Goal: Task Accomplishment & Management: Use online tool/utility

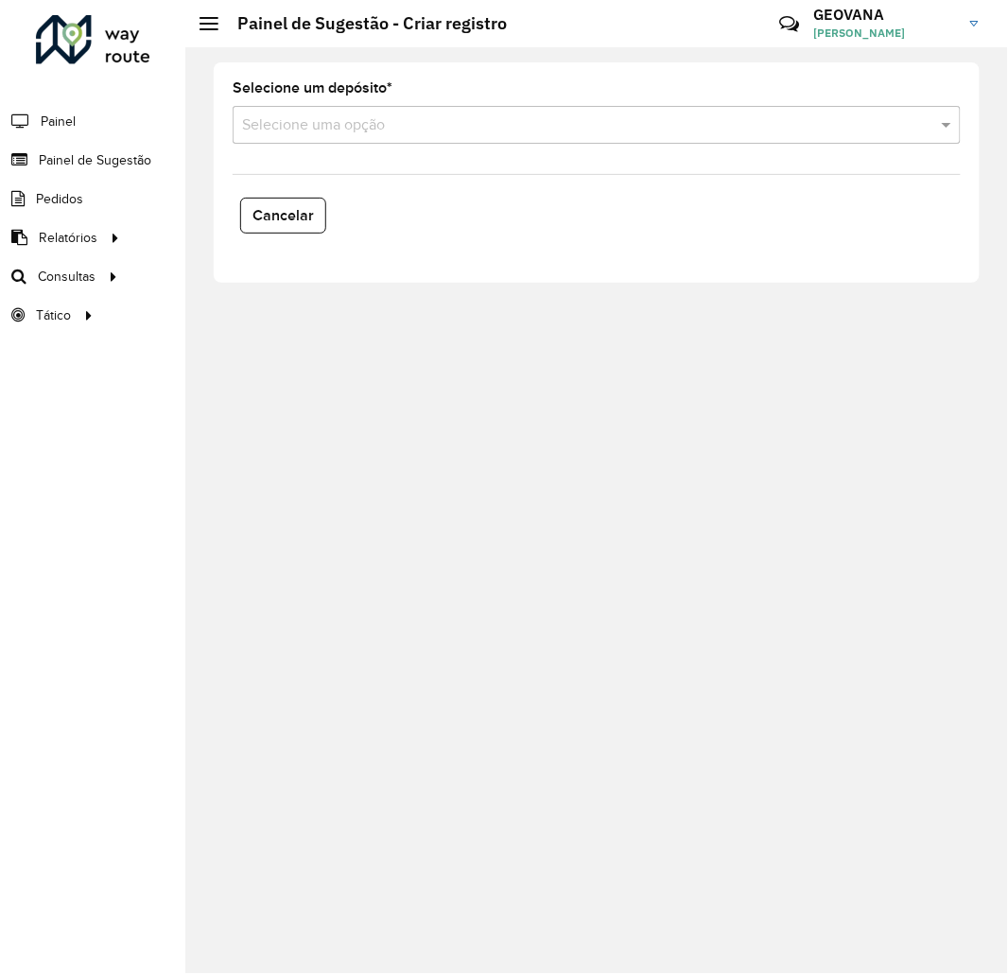
click at [278, 130] on input "text" at bounding box center [577, 125] width 671 height 23
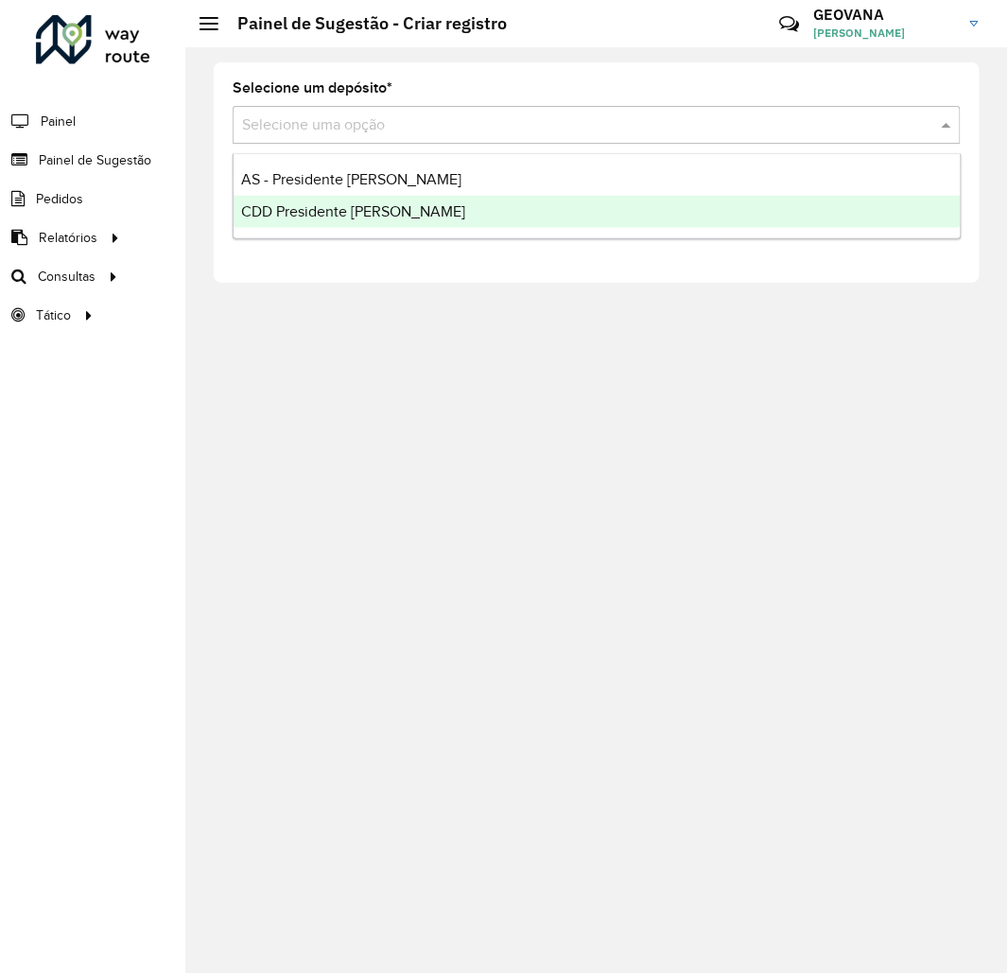
click at [298, 210] on span "CDD Presidente [PERSON_NAME]" at bounding box center [353, 211] width 224 height 16
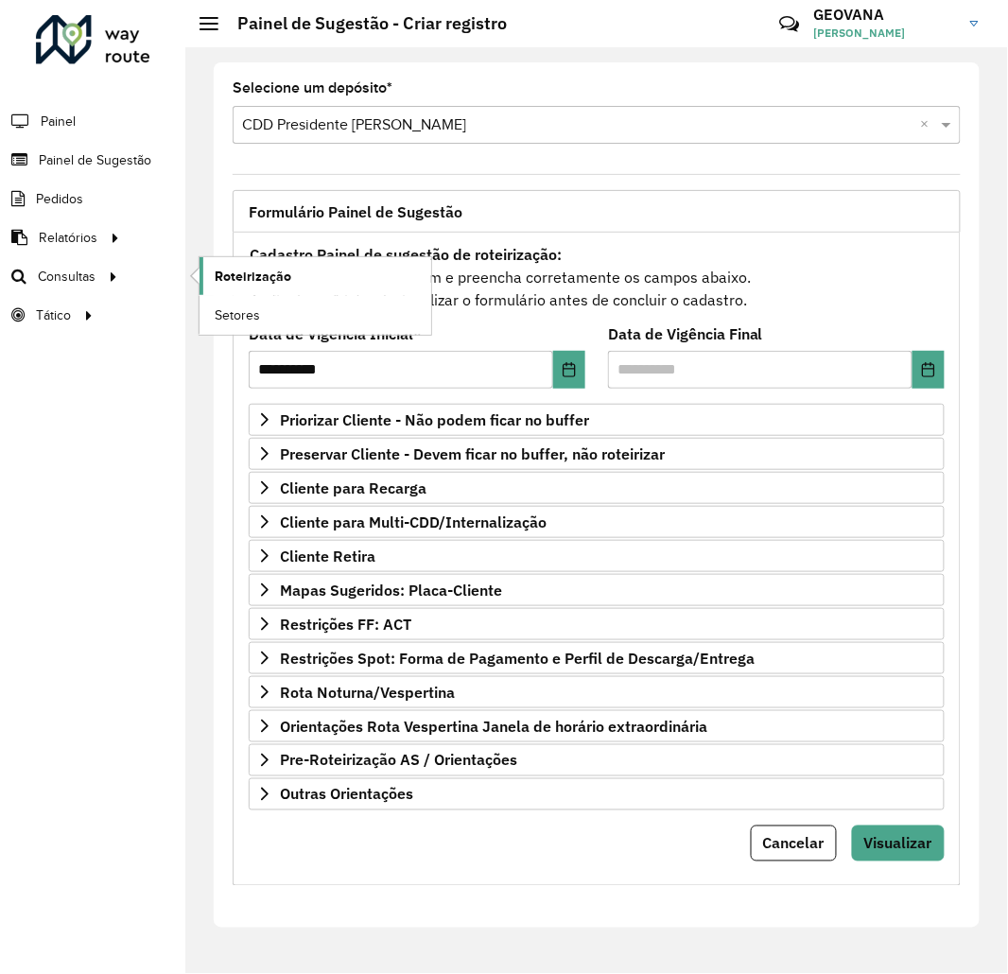
click at [297, 270] on link "Roteirização" at bounding box center [316, 276] width 232 height 38
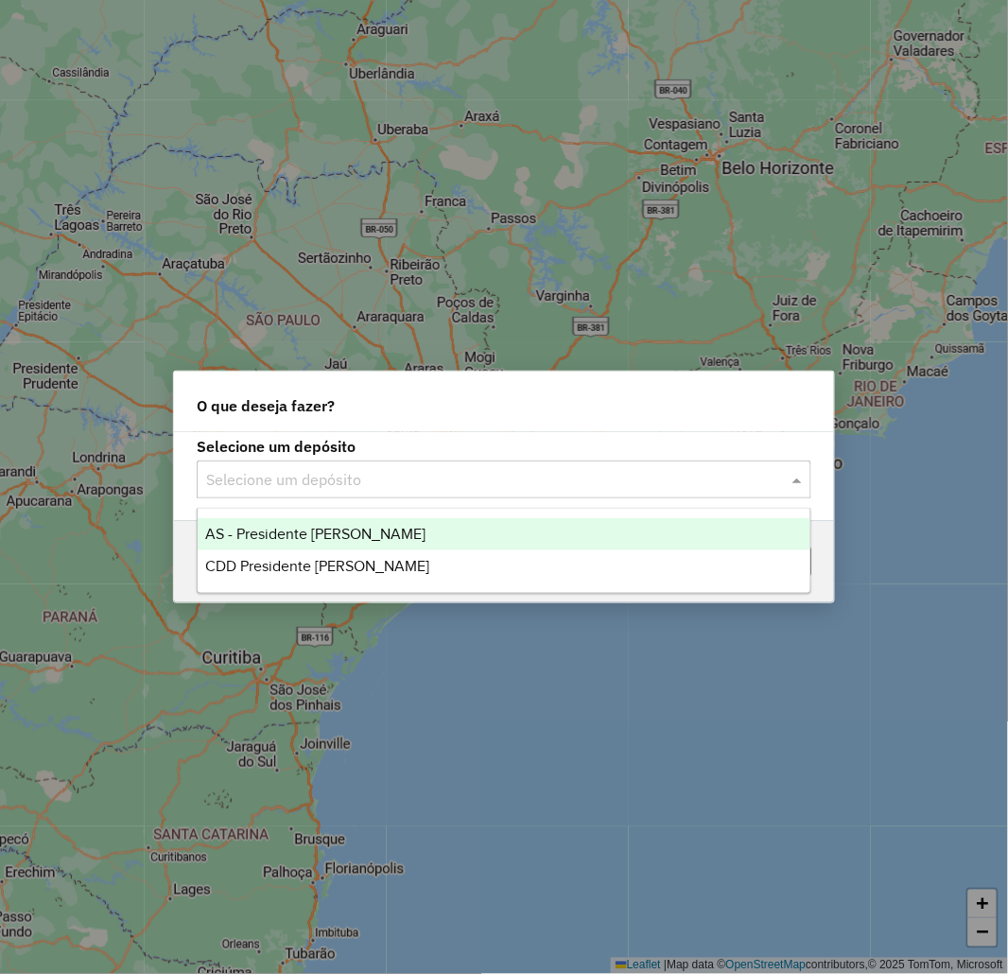
click at [340, 474] on input "text" at bounding box center [485, 480] width 558 height 23
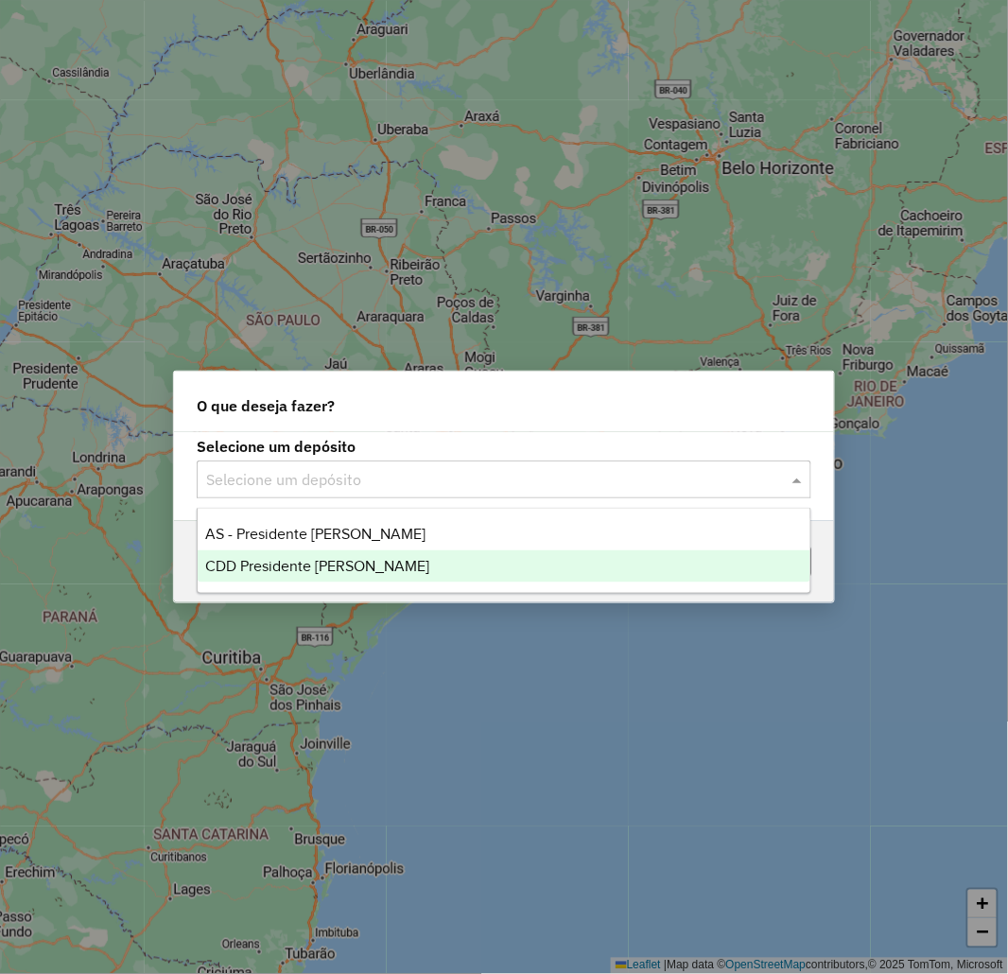
click at [310, 570] on span "CDD Presidente [PERSON_NAME]" at bounding box center [317, 566] width 224 height 16
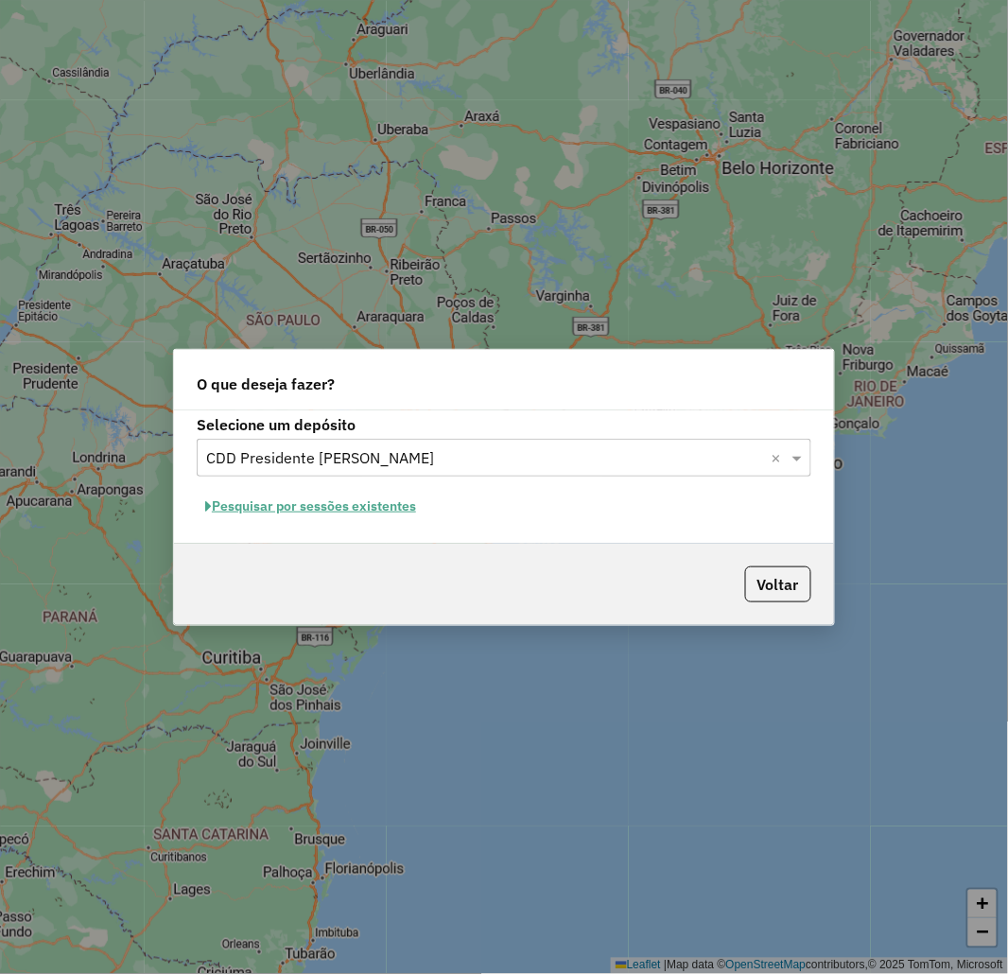
click at [316, 512] on button "Pesquisar por sessões existentes" at bounding box center [311, 506] width 228 height 29
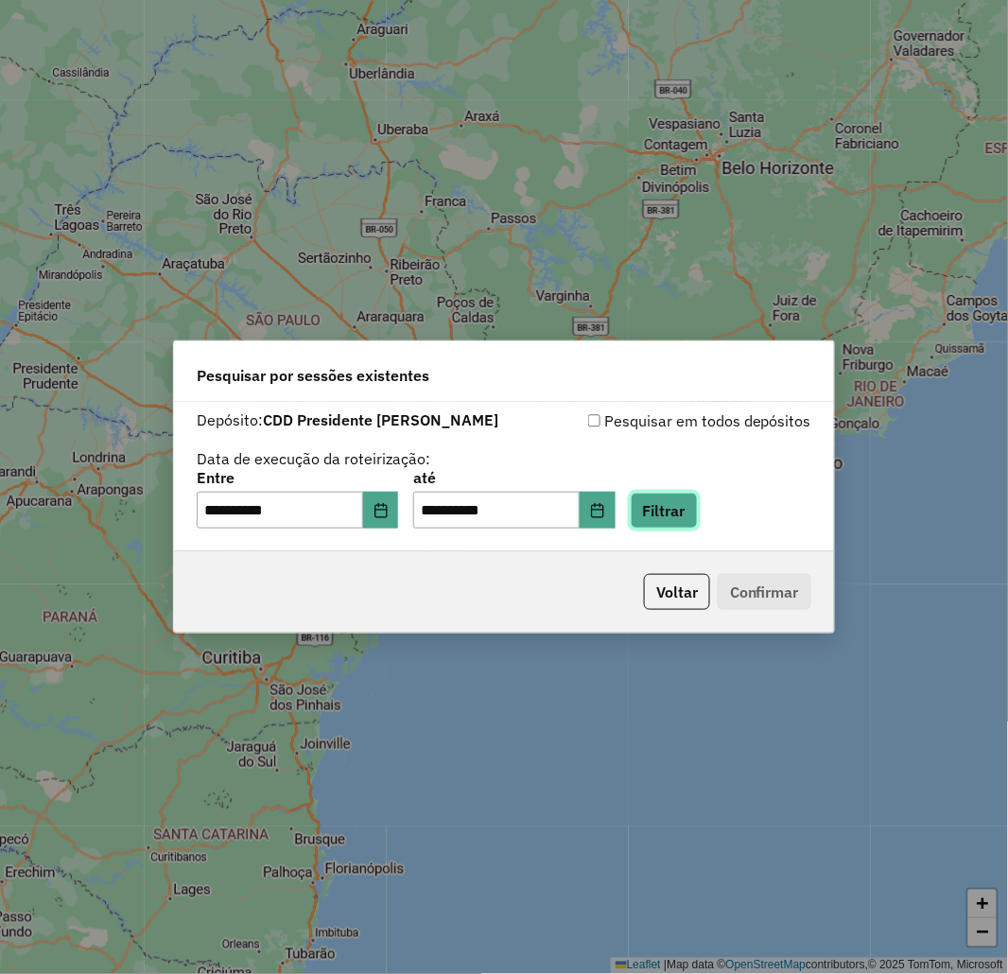
click at [695, 513] on button "Filtrar" at bounding box center [664, 511] width 67 height 36
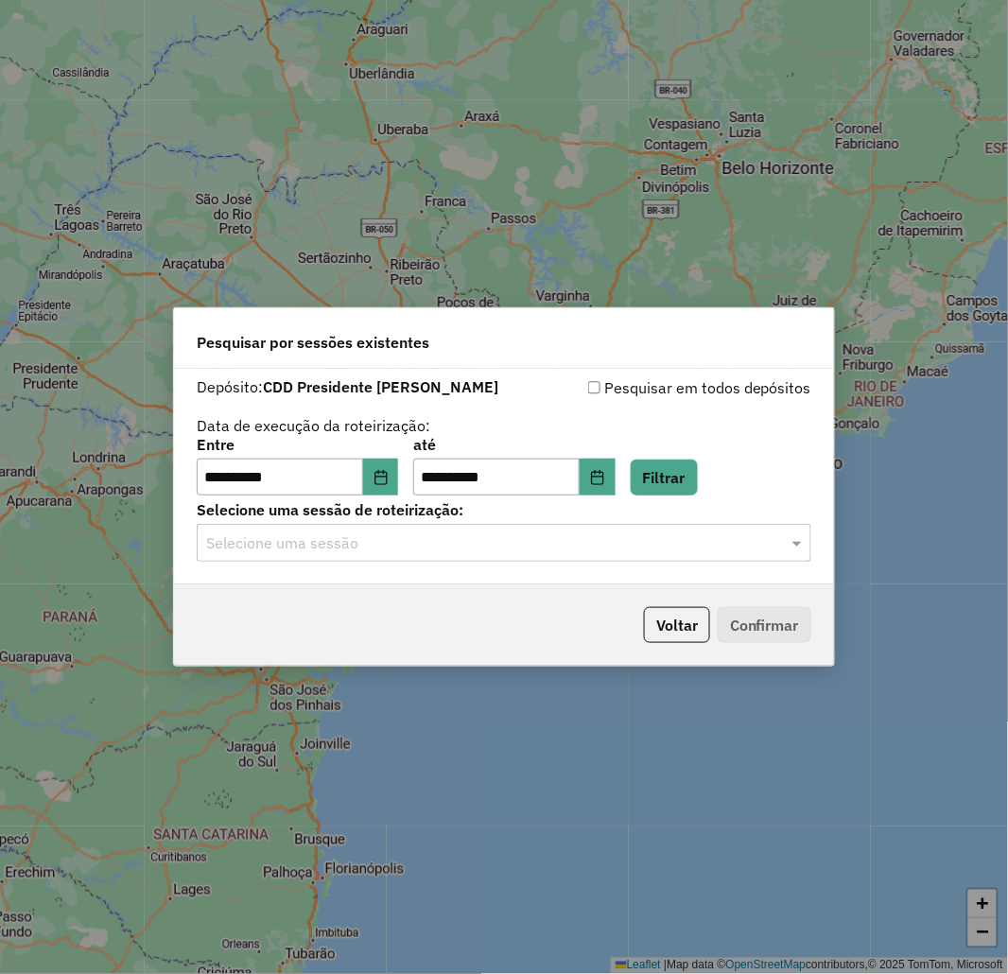
click at [367, 541] on input "text" at bounding box center [485, 543] width 558 height 23
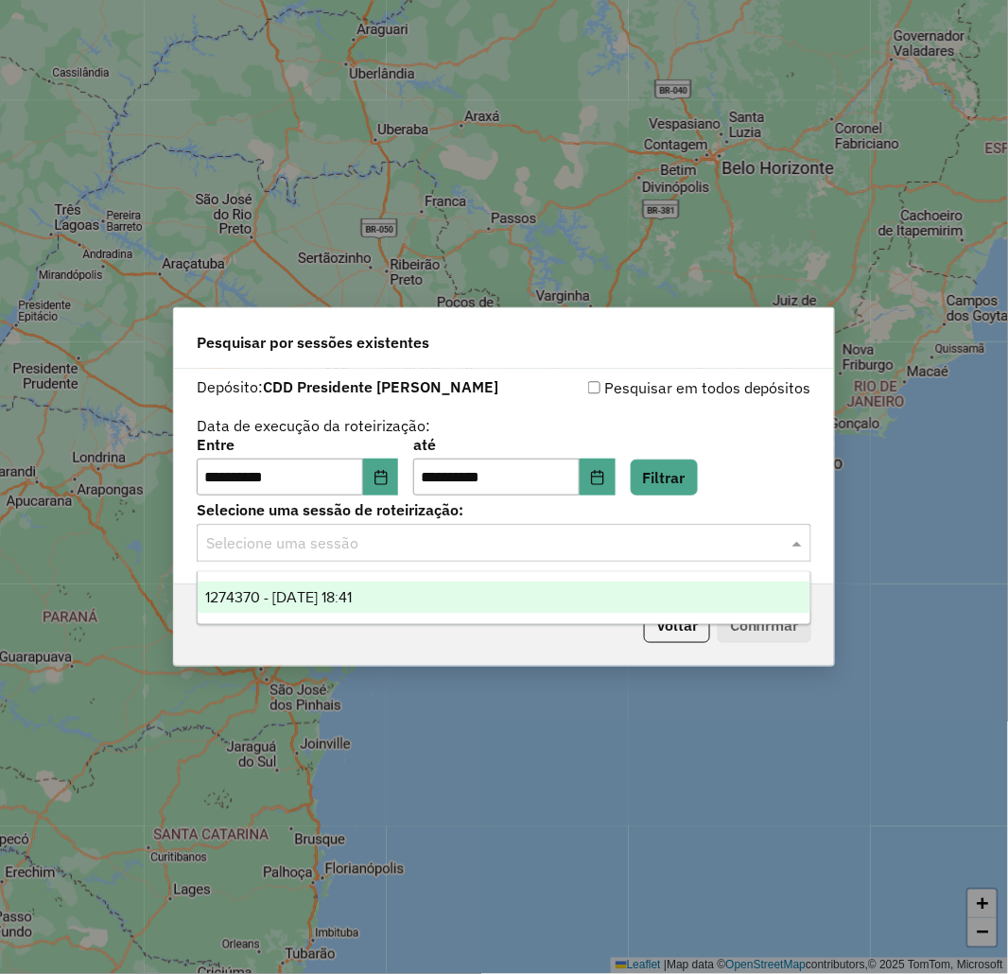
click at [347, 592] on span "1274370 - 12/09/2025 18:41" at bounding box center [278, 597] width 147 height 16
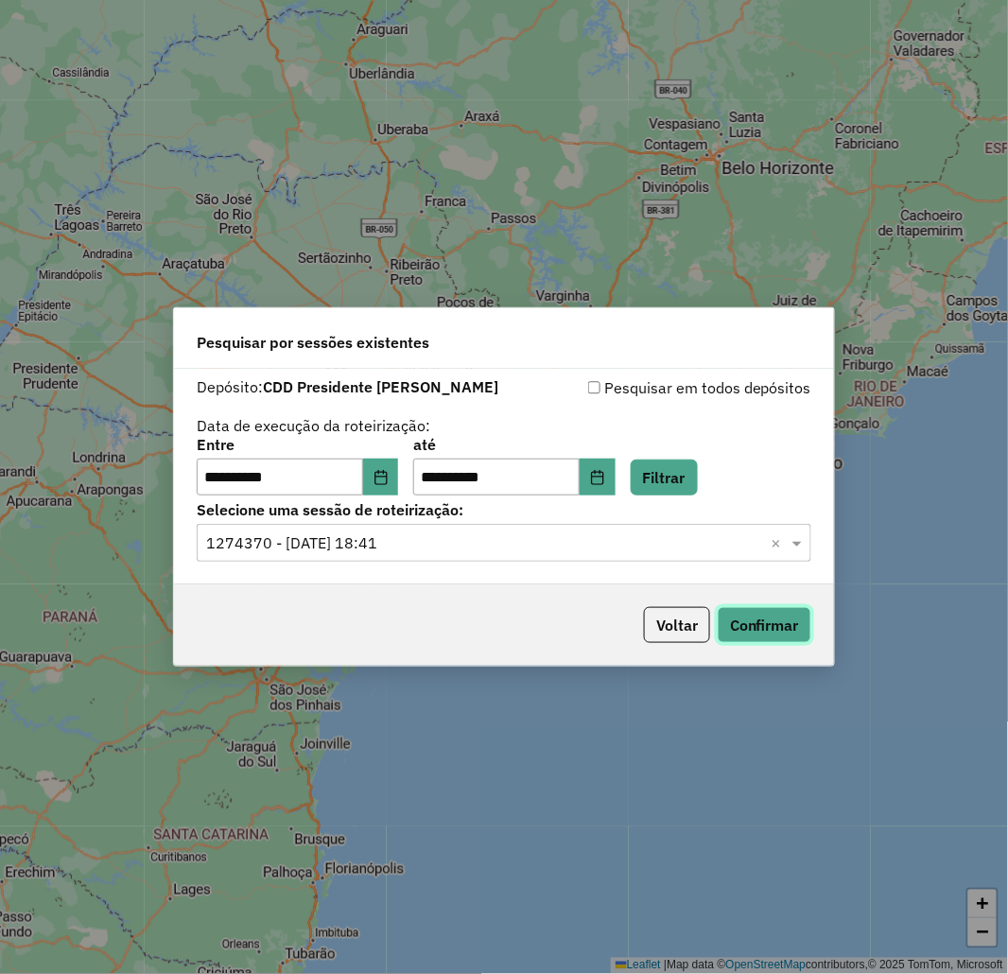
click at [778, 634] on button "Confirmar" at bounding box center [765, 625] width 94 height 36
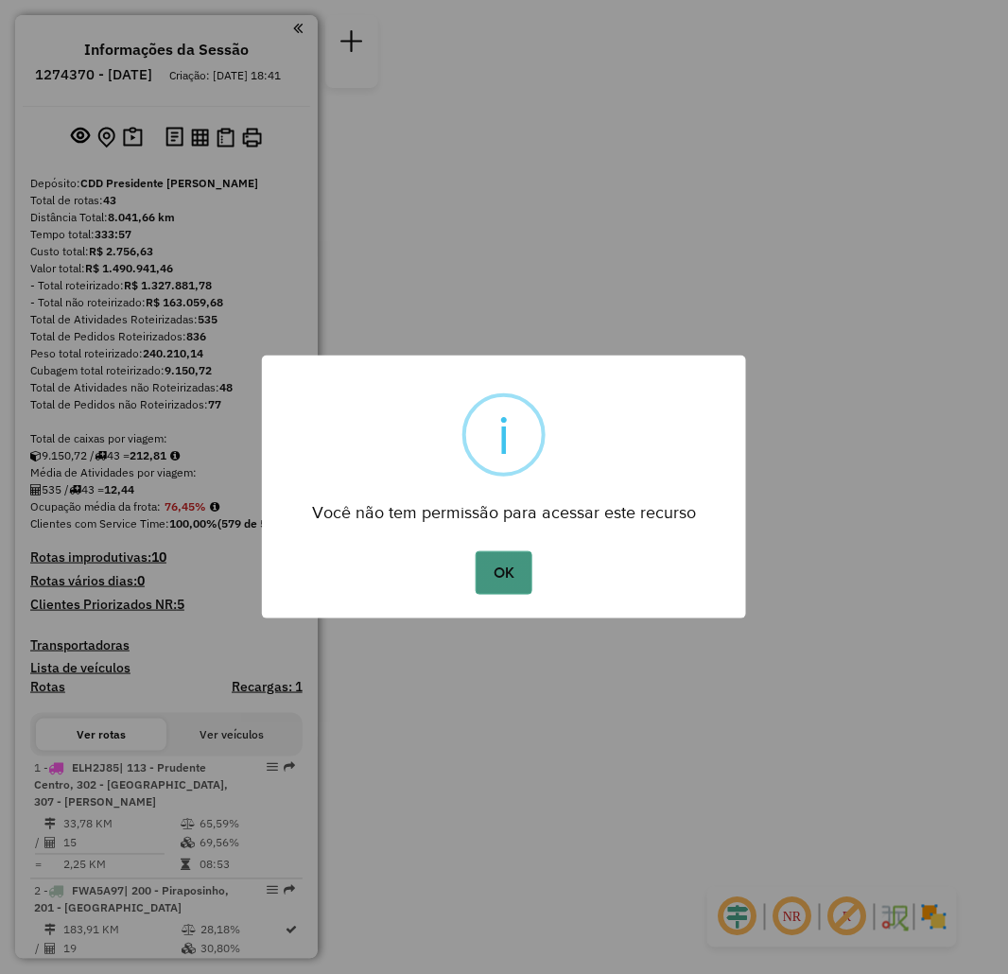
click at [497, 560] on button "OK" at bounding box center [504, 572] width 56 height 43
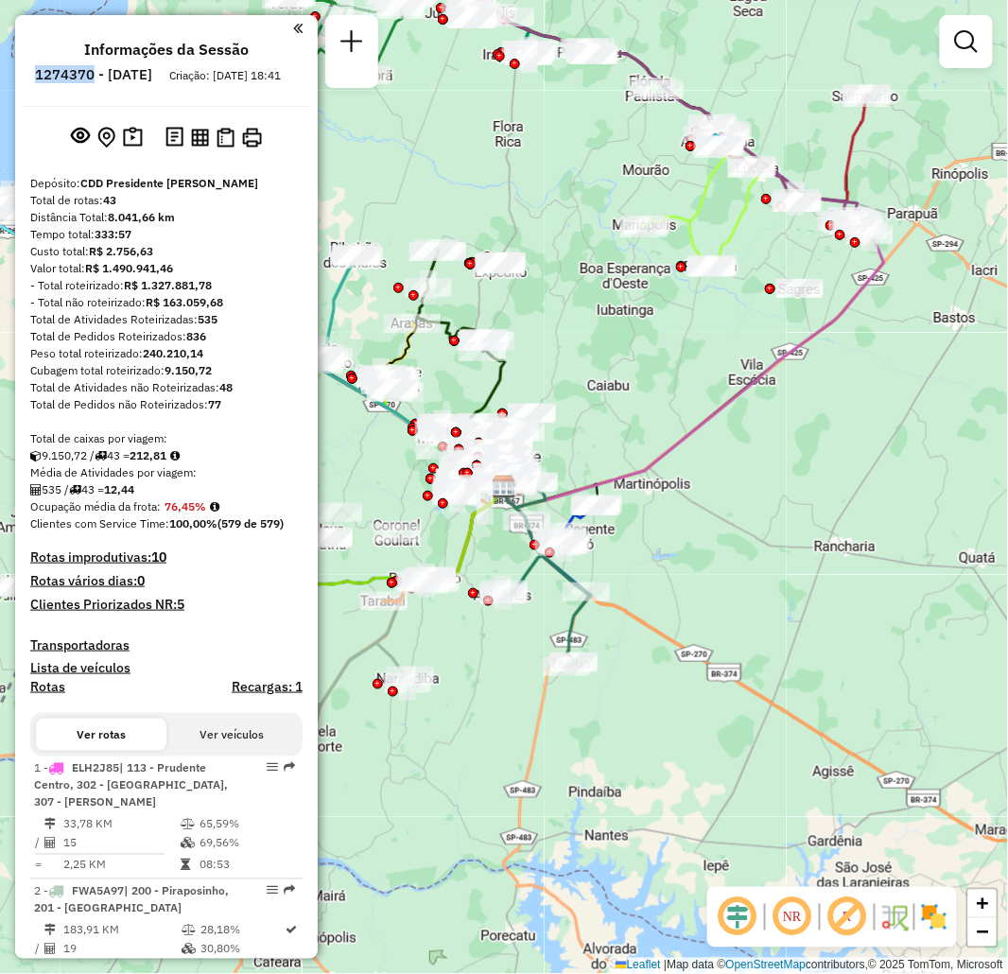
drag, startPoint x: 89, startPoint y: 72, endPoint x: 146, endPoint y: 77, distance: 56.9
click at [146, 77] on h6 "1274370 - [DATE]" at bounding box center [93, 74] width 117 height 17
copy h6 "1274370"
